Goal: Navigation & Orientation: Find specific page/section

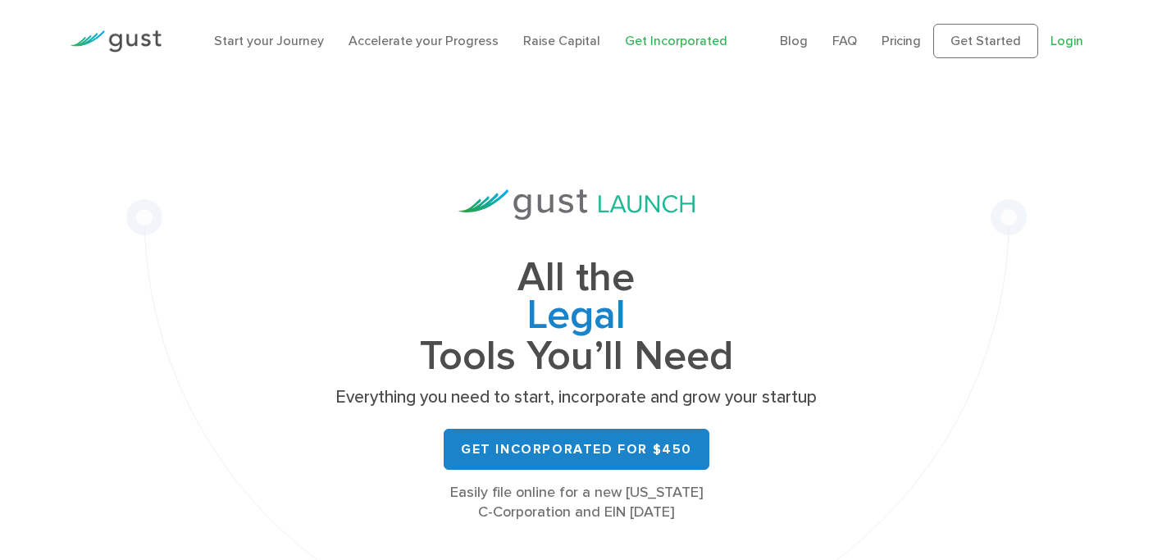
click at [1054, 48] on link "Login" at bounding box center [1067, 41] width 33 height 16
click at [394, 42] on link "Accelerate your Progress" at bounding box center [424, 41] width 150 height 16
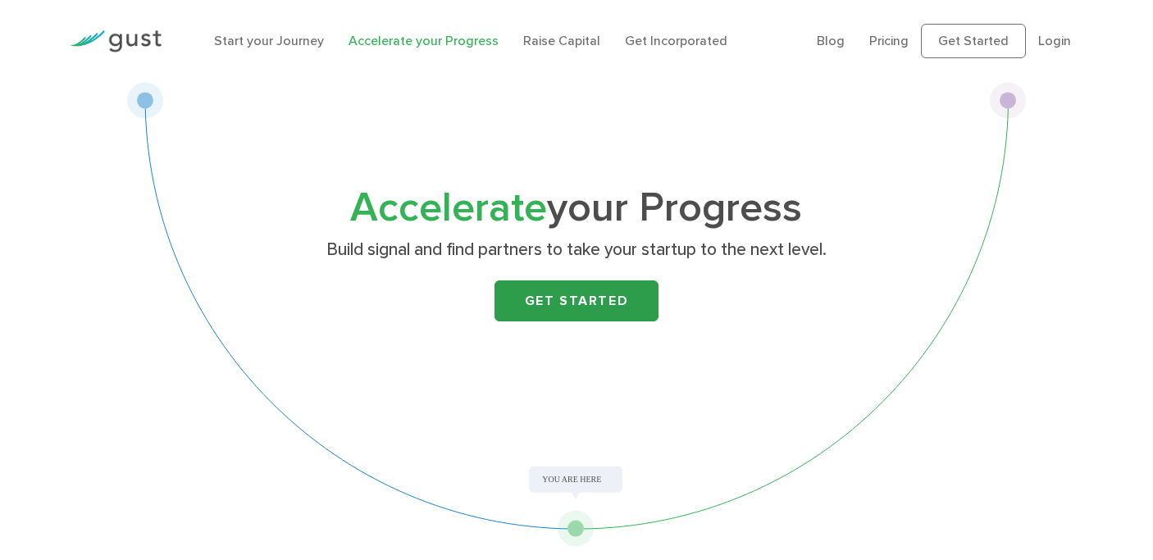
click at [520, 312] on link "Get Started" at bounding box center [577, 301] width 164 height 41
